Goal: Task Accomplishment & Management: Understand process/instructions

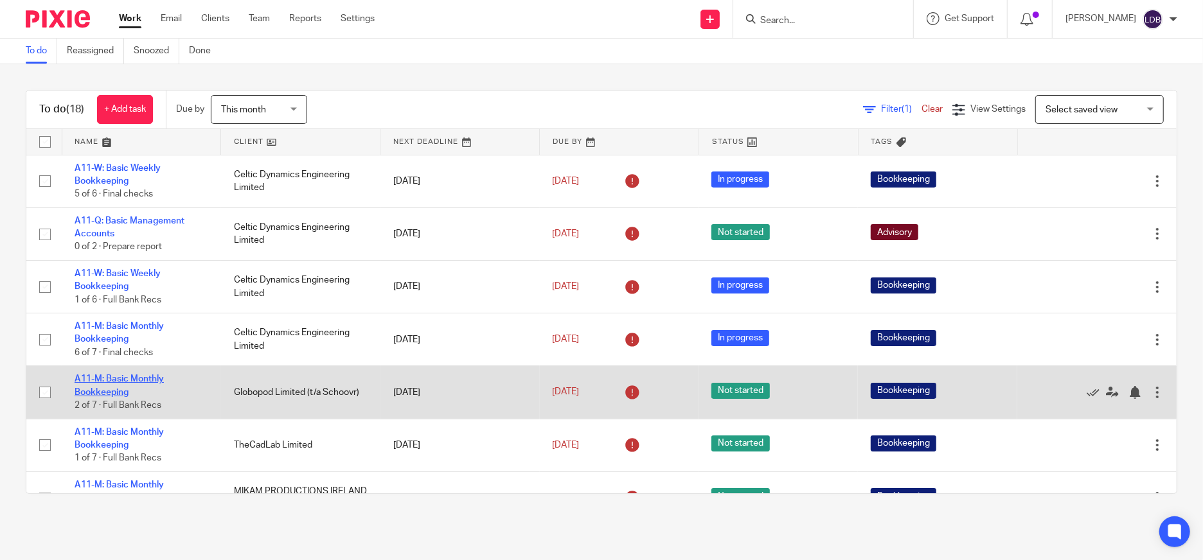
click at [137, 382] on link "A11-M: Basic Monthly Bookkeeping" at bounding box center [119, 386] width 89 height 22
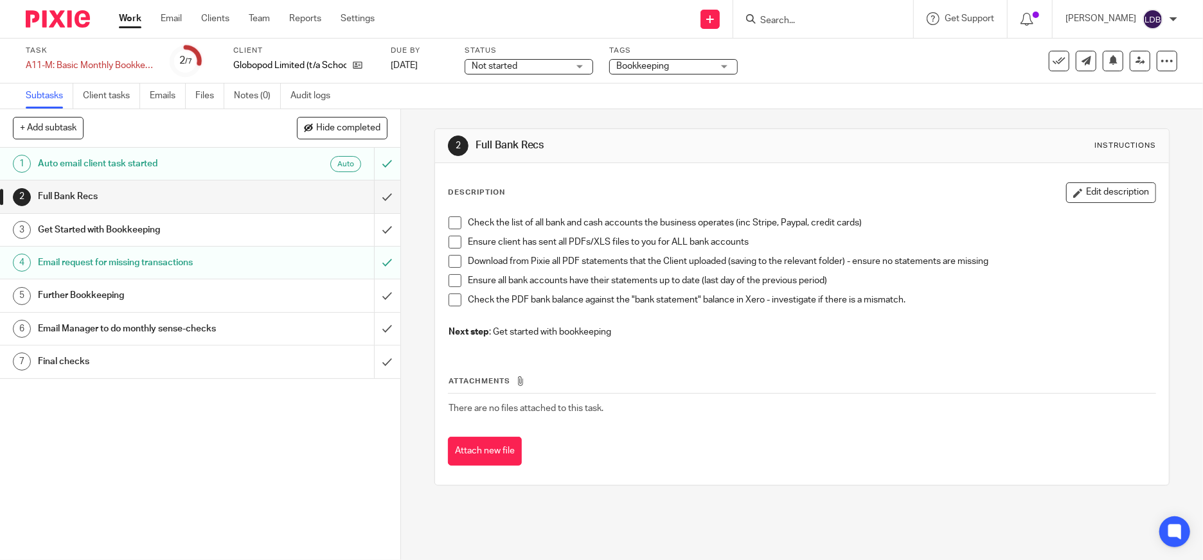
click at [87, 299] on h1 "Further Bookkeeping" at bounding box center [146, 295] width 216 height 19
